Goal: Information Seeking & Learning: Learn about a topic

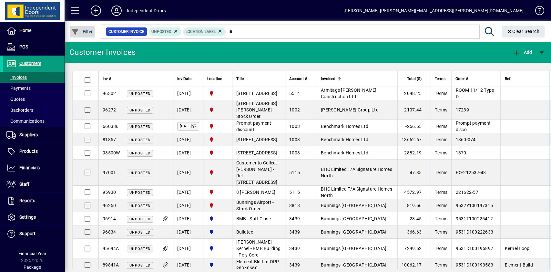
click at [85, 31] on span "Filter" at bounding box center [82, 31] width 22 height 5
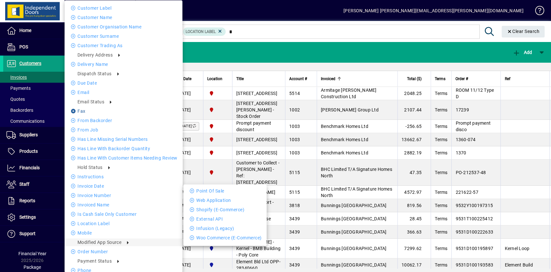
scroll to position [201, 0]
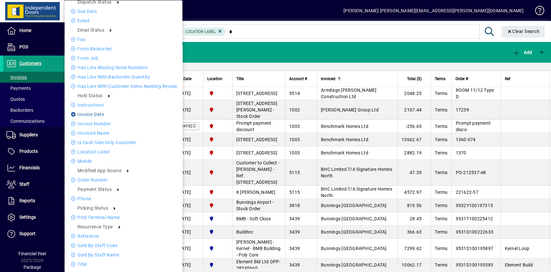
click at [86, 114] on li "Invoice date" at bounding box center [124, 114] width 118 height 8
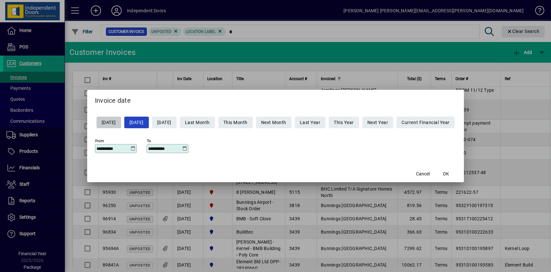
click at [113, 121] on span "Yesterday" at bounding box center [109, 122] width 14 height 11
type input "**********"
click at [449, 170] on span "OK" at bounding box center [446, 173] width 6 height 7
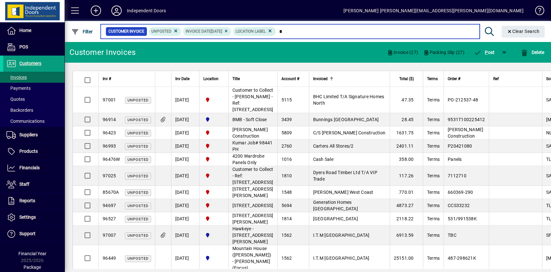
click at [321, 34] on input "text" at bounding box center [375, 31] width 198 height 9
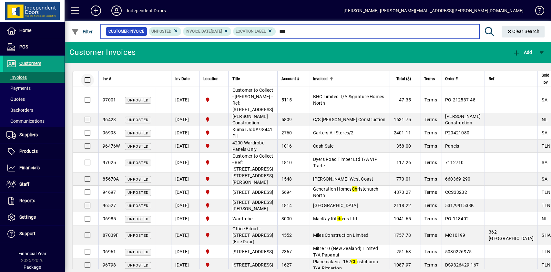
type input "**"
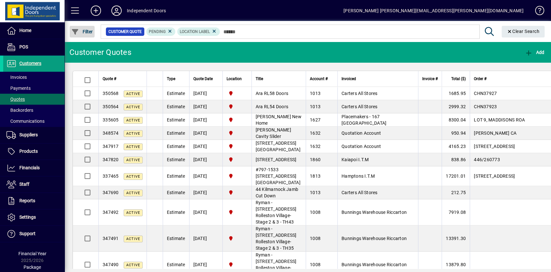
click at [85, 32] on span "Filter" at bounding box center [82, 31] width 22 height 5
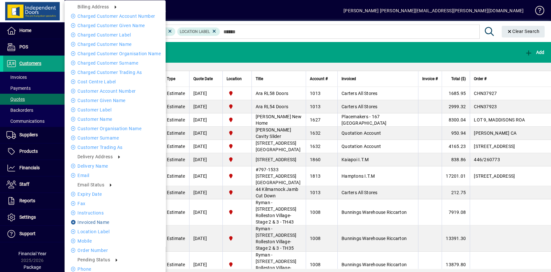
scroll to position [61, 0]
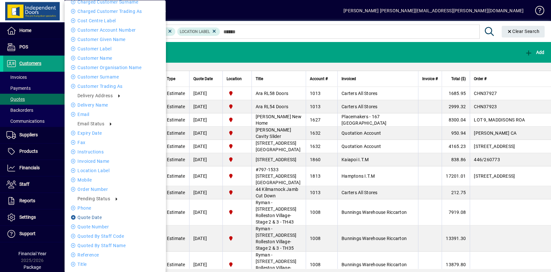
click at [98, 217] on li "Quote date" at bounding box center [115, 217] width 101 height 8
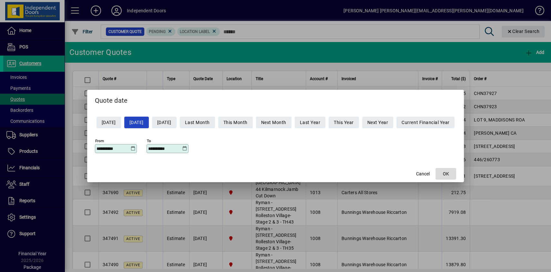
click at [456, 173] on span "button" at bounding box center [445, 173] width 21 height 15
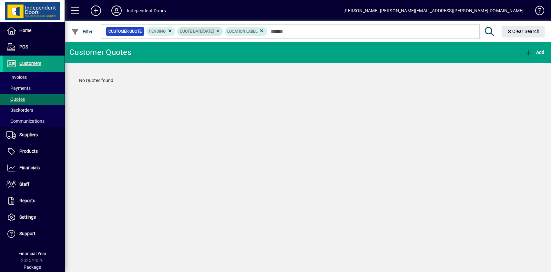
click at [220, 30] on icon at bounding box center [217, 31] width 5 height 4
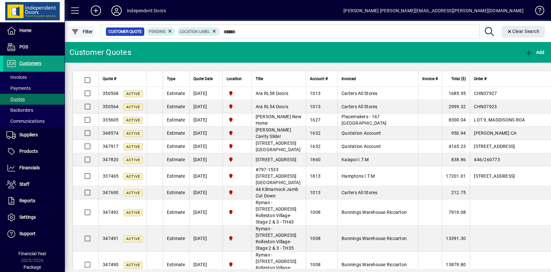
click at [94, 34] on span "button" at bounding box center [82, 31] width 25 height 15
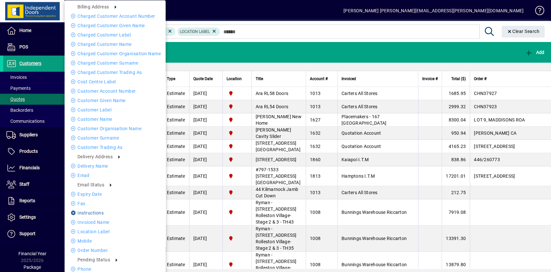
scroll to position [61, 0]
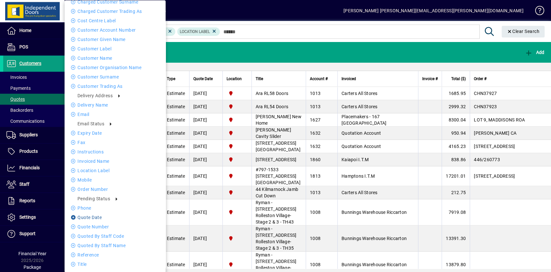
click at [91, 218] on li "Quote date" at bounding box center [115, 217] width 101 height 8
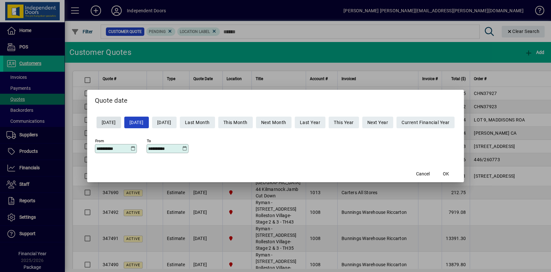
click at [109, 121] on span "Yesterday" at bounding box center [109, 122] width 14 height 11
type input "**********"
click at [449, 173] on span "OK" at bounding box center [446, 173] width 6 height 7
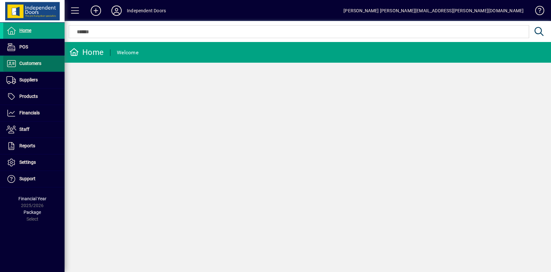
click at [32, 61] on span "Customers" at bounding box center [30, 63] width 22 height 5
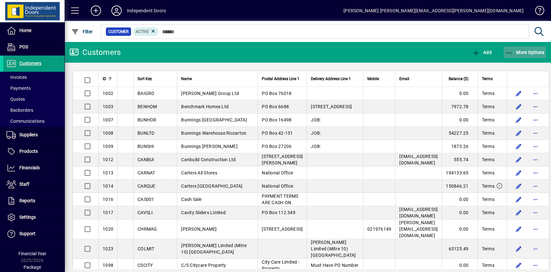
click at [512, 52] on icon "button" at bounding box center [509, 53] width 8 height 6
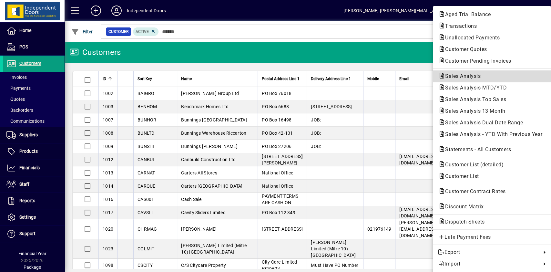
click at [458, 76] on span "Sales Analysis" at bounding box center [461, 76] width 46 height 6
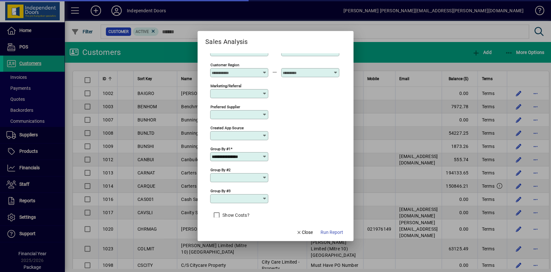
scroll to position [226, 0]
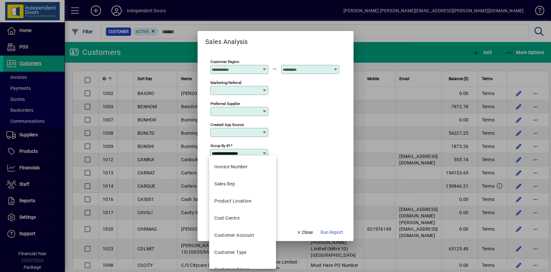
click at [258, 151] on input "**********" at bounding box center [237, 153] width 50 height 5
click at [235, 197] on mat-option "Product Location" at bounding box center [242, 200] width 67 height 17
type input "**********"
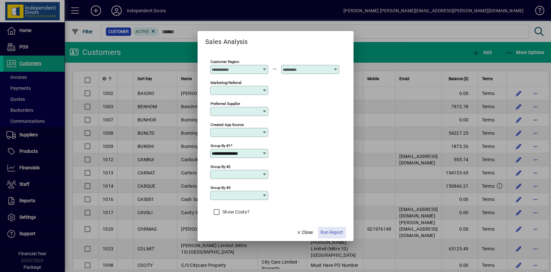
click at [328, 234] on span "Run Report" at bounding box center [331, 232] width 23 height 7
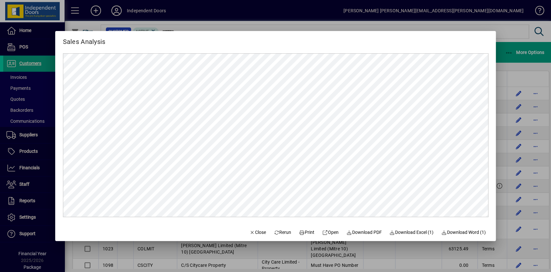
scroll to position [0, 0]
